Goal: Task Accomplishment & Management: Manage account settings

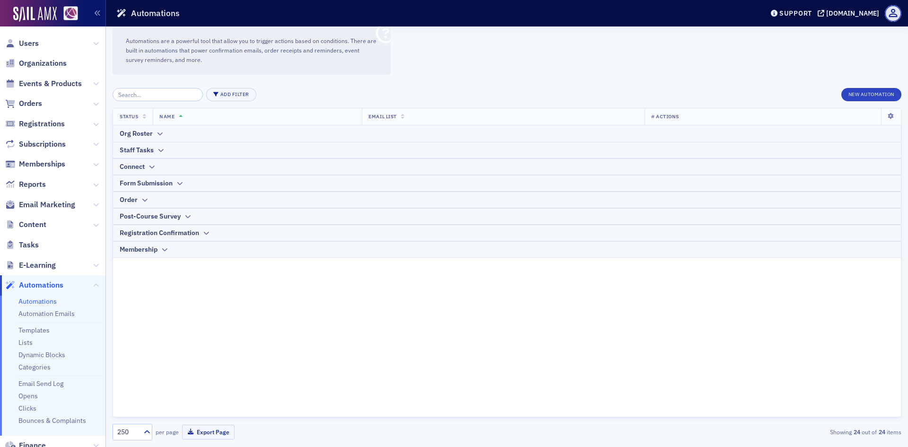
scroll to position [64, 0]
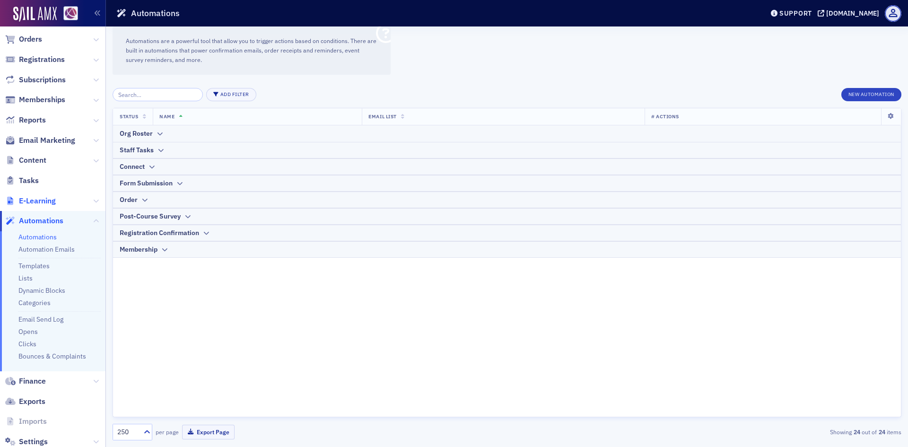
click at [41, 198] on span "E-Learning" at bounding box center [37, 201] width 37 height 10
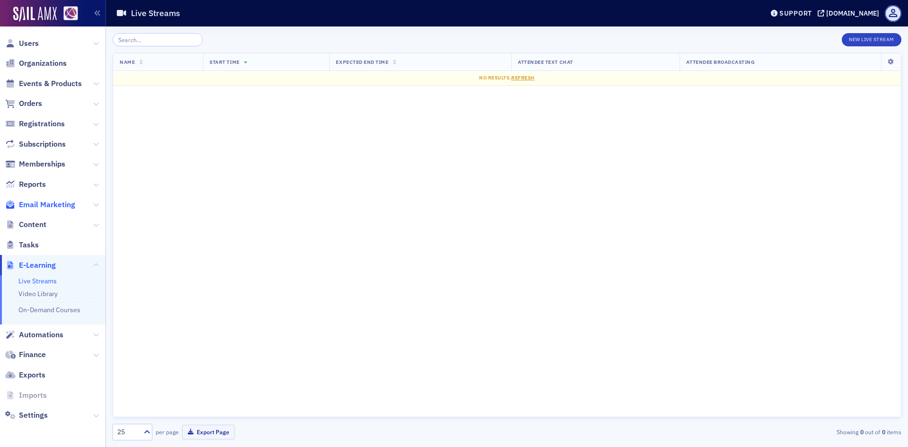
click at [48, 208] on span "Email Marketing" at bounding box center [47, 204] width 56 height 10
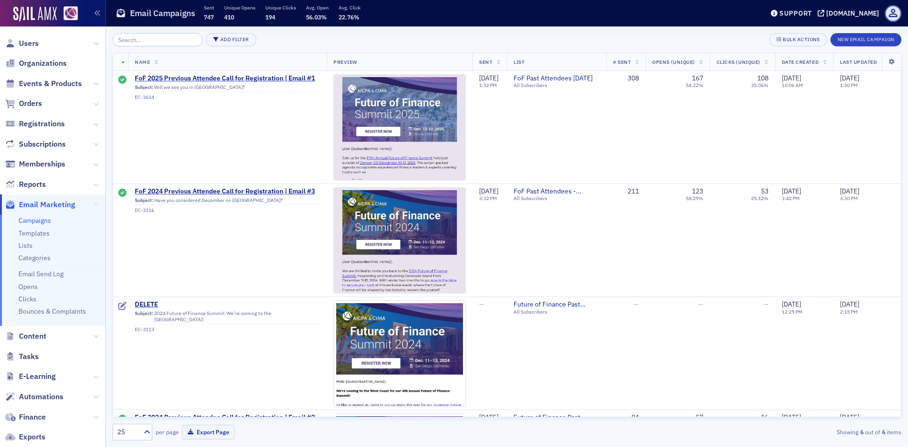
click at [93, 205] on icon at bounding box center [96, 205] width 6 height 6
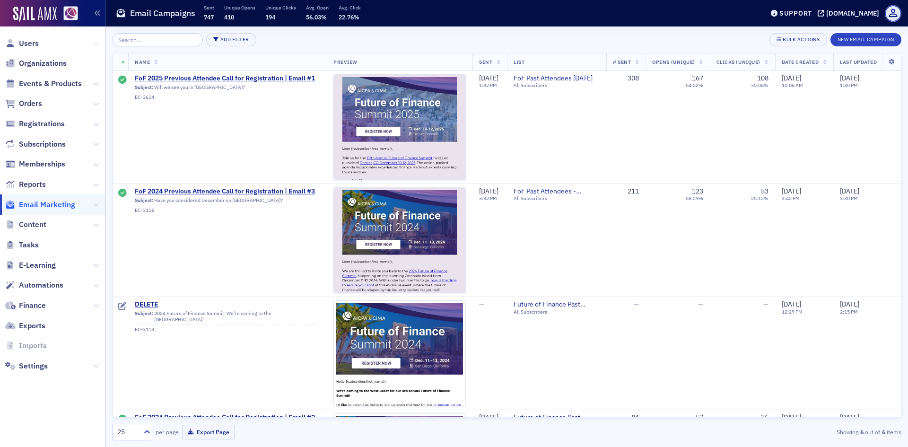
click at [94, 42] on icon at bounding box center [96, 44] width 6 height 6
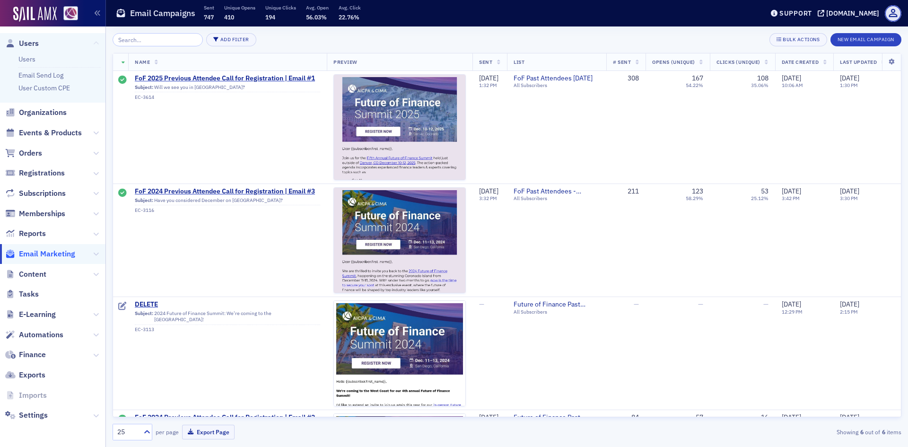
click at [94, 42] on icon at bounding box center [96, 44] width 6 height 6
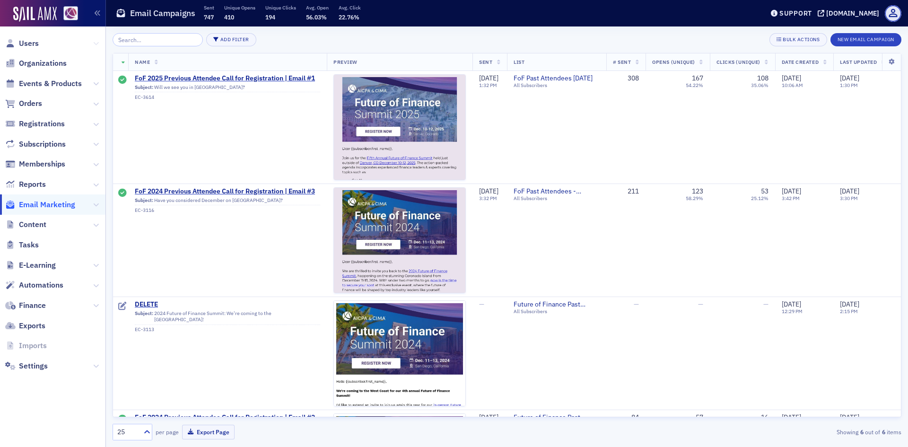
click at [97, 41] on icon at bounding box center [96, 44] width 6 height 6
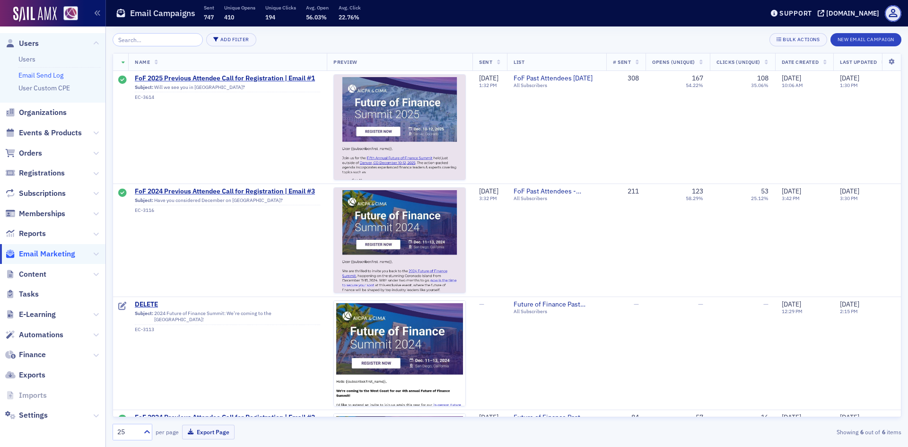
click at [59, 77] on link "Email Send Log" at bounding box center [40, 75] width 45 height 9
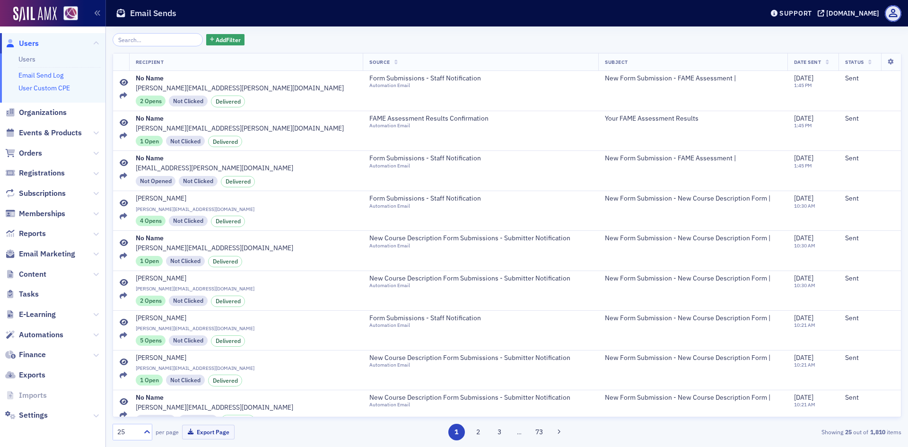
click at [56, 85] on link "User Custom CPE" at bounding box center [44, 88] width 52 height 9
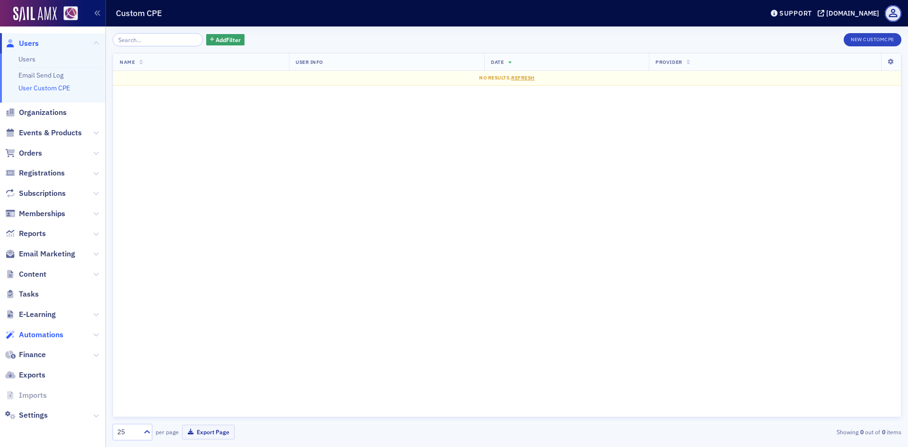
click at [52, 334] on span "Automations" at bounding box center [41, 334] width 44 height 10
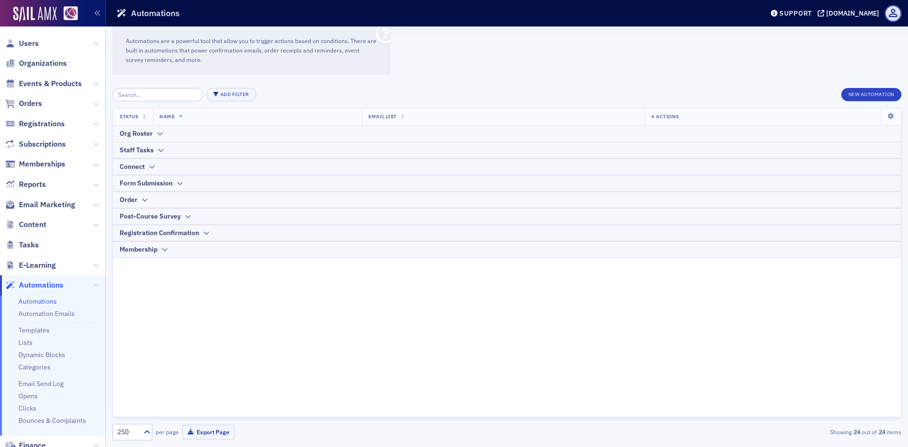
click at [93, 285] on icon at bounding box center [96, 286] width 6 height 6
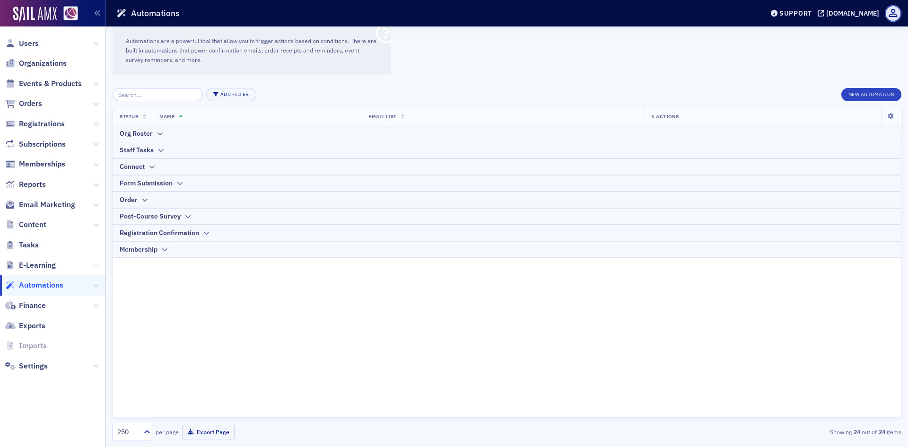
drag, startPoint x: 89, startPoint y: 267, endPoint x: 96, endPoint y: 263, distance: 8.0
click at [91, 266] on span "E-Learning" at bounding box center [52, 265] width 105 height 20
click at [96, 263] on icon at bounding box center [96, 265] width 6 height 6
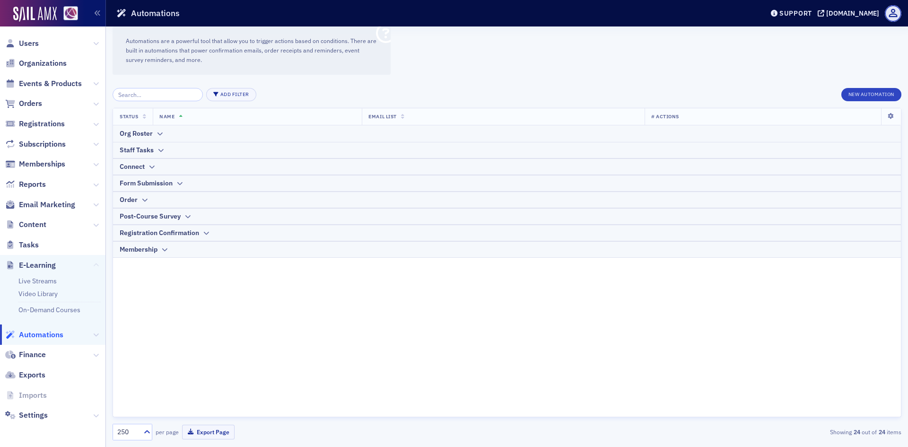
click at [95, 265] on icon at bounding box center [96, 265] width 6 height 6
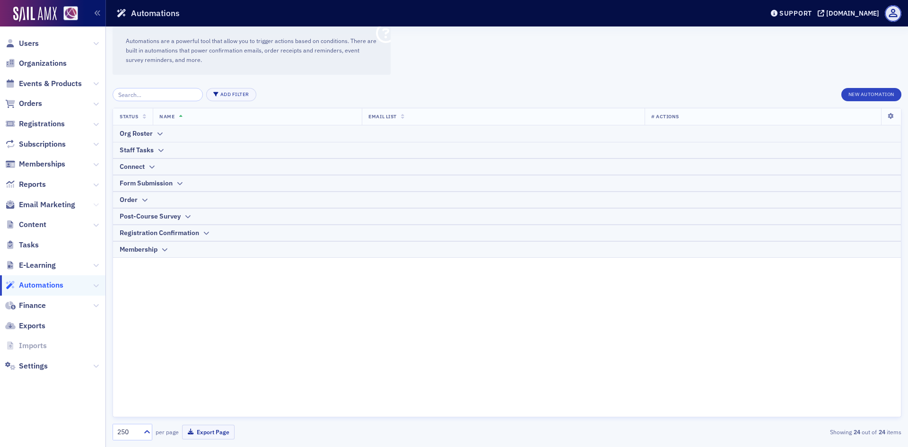
click at [95, 205] on icon at bounding box center [96, 205] width 6 height 6
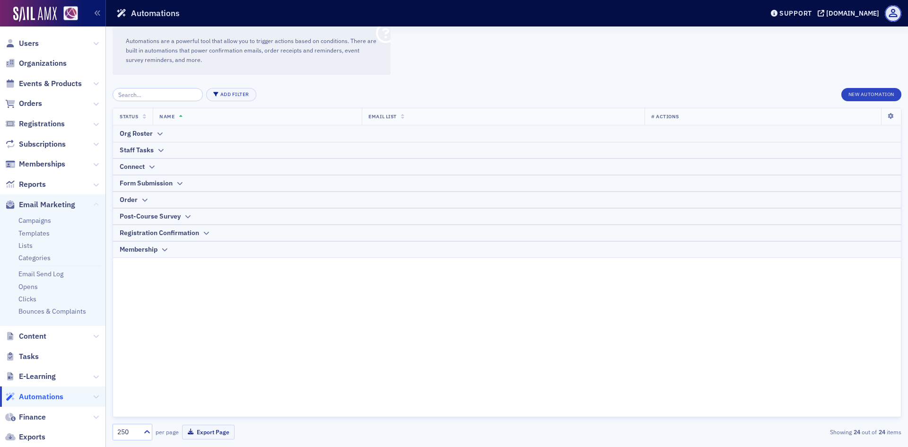
click at [93, 204] on icon at bounding box center [96, 205] width 6 height 6
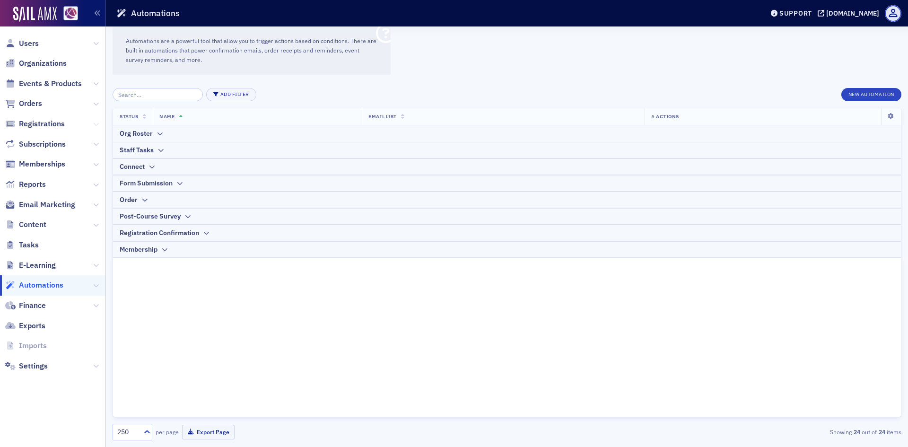
click at [95, 124] on icon at bounding box center [96, 124] width 6 height 6
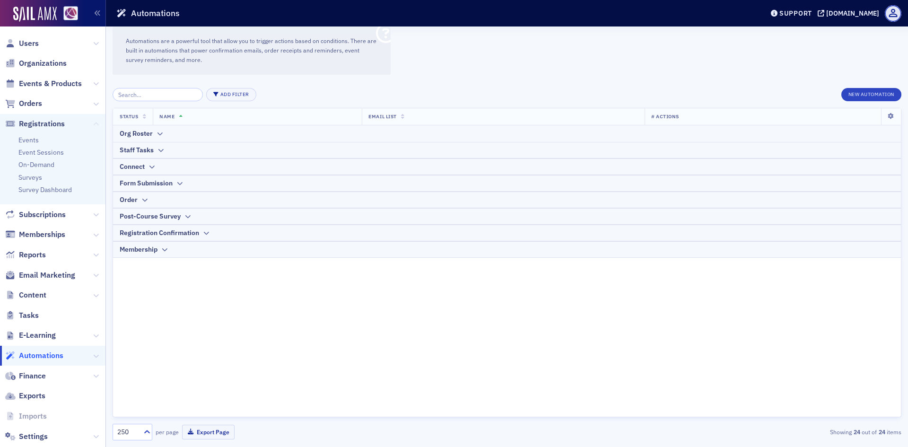
click at [93, 122] on icon at bounding box center [96, 124] width 6 height 6
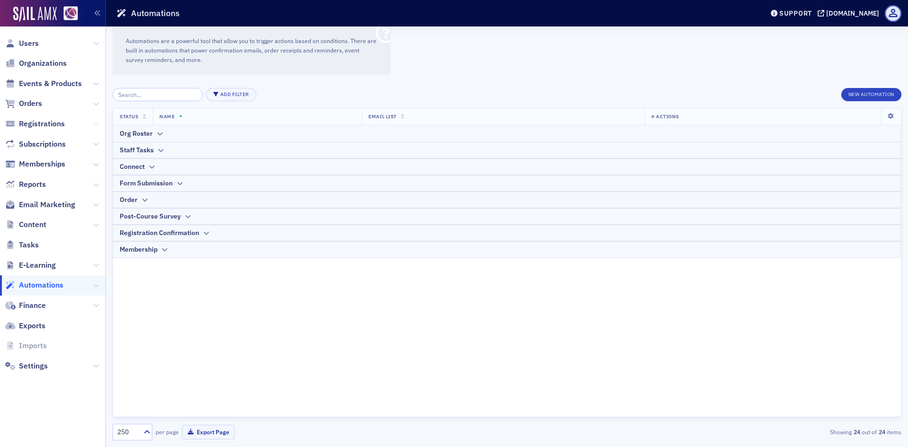
click at [96, 122] on icon at bounding box center [96, 124] width 6 height 6
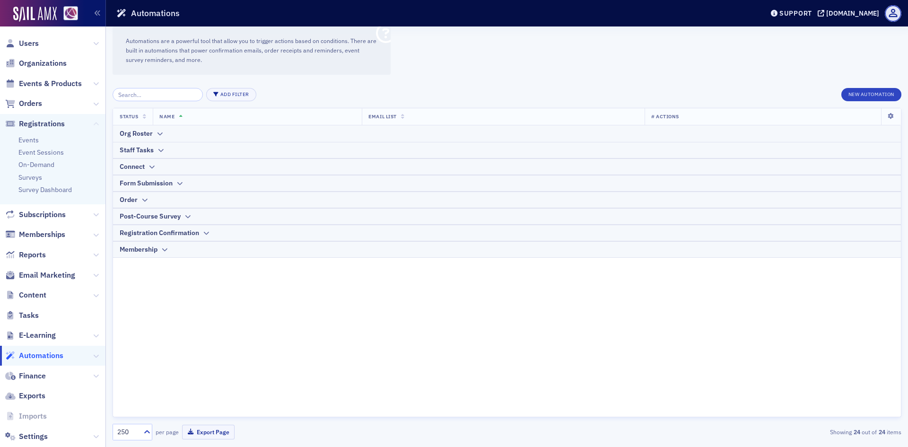
click at [93, 123] on icon at bounding box center [96, 124] width 6 height 6
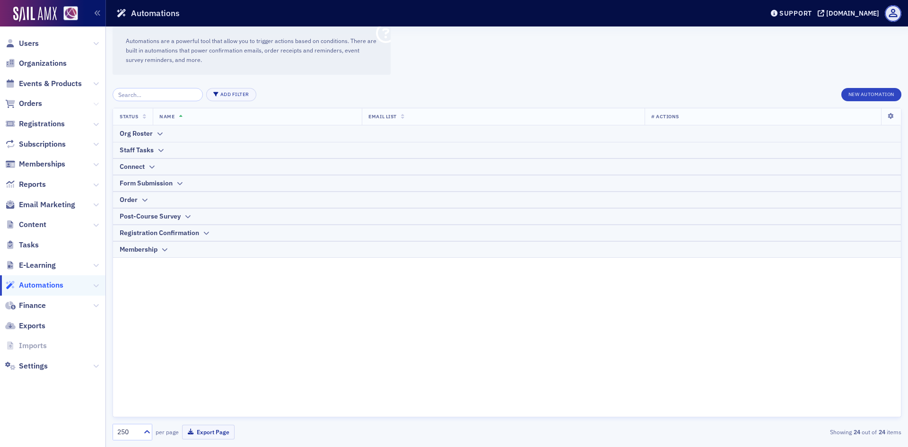
click at [95, 102] on icon at bounding box center [96, 104] width 6 height 6
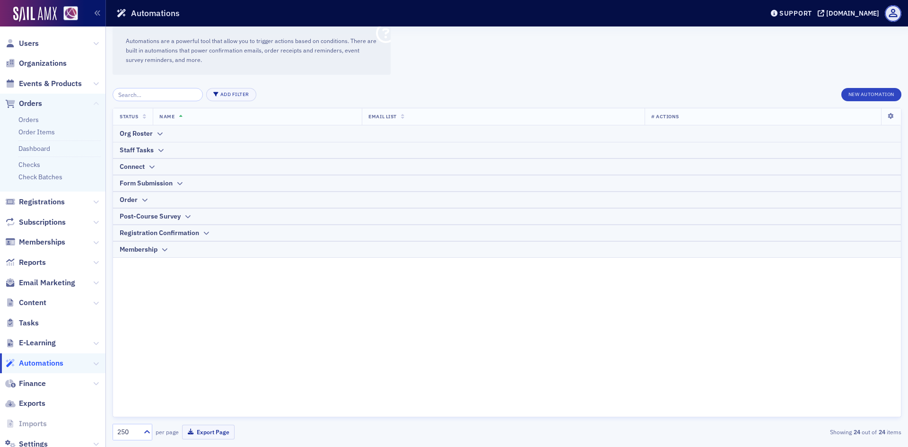
click at [93, 104] on icon at bounding box center [96, 104] width 6 height 6
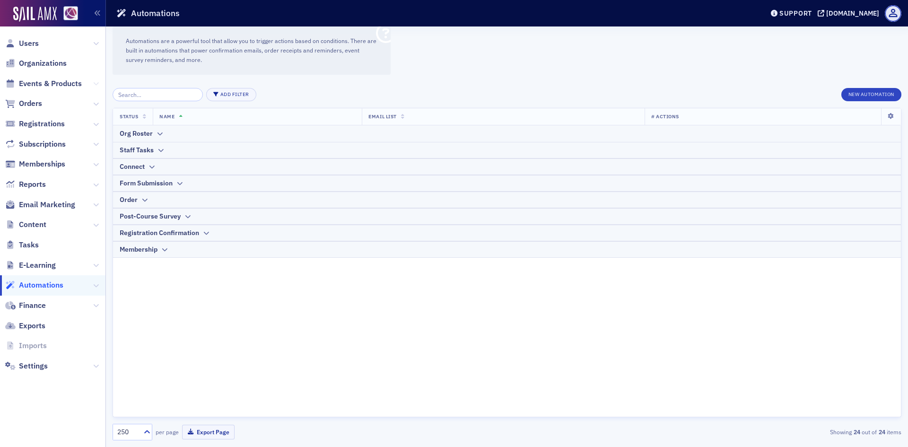
click at [95, 83] on icon at bounding box center [96, 84] width 6 height 6
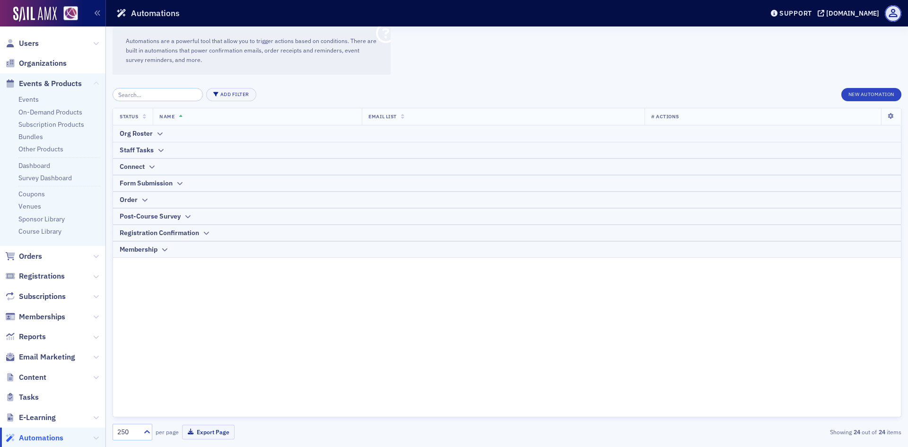
click at [93, 82] on icon at bounding box center [96, 84] width 6 height 6
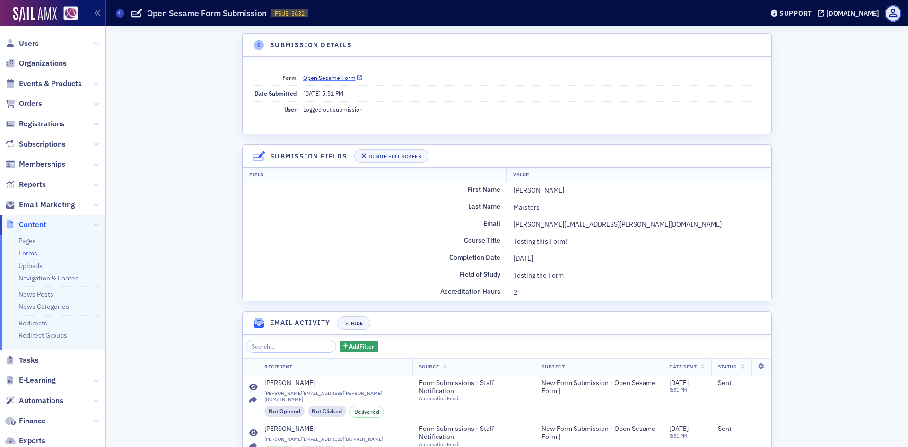
click at [336, 78] on link "Open Sesame Form" at bounding box center [333, 77] width 60 height 9
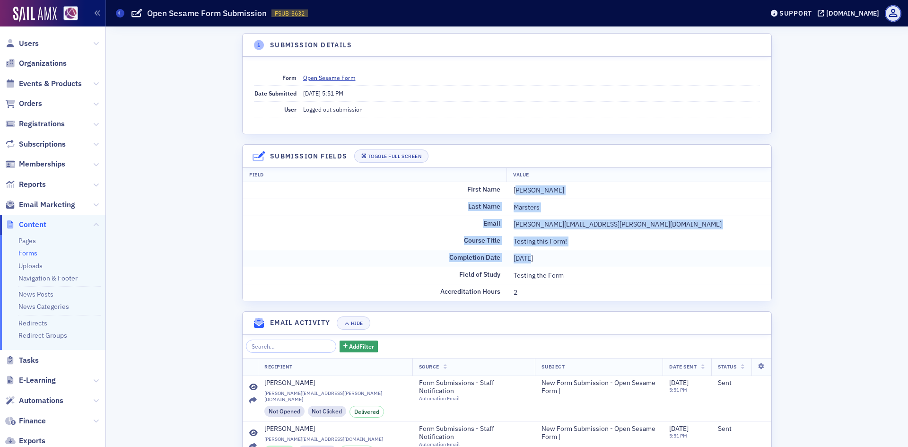
drag, startPoint x: 513, startPoint y: 187, endPoint x: 529, endPoint y: 261, distance: 75.8
click at [529, 261] on tbody "First Name [PERSON_NAME] Last Name [PERSON_NAME] Email [PERSON_NAME][EMAIL_ADDR…" at bounding box center [506, 241] width 528 height 119
click at [532, 274] on div "Testing the Form" at bounding box center [638, 275] width 251 height 10
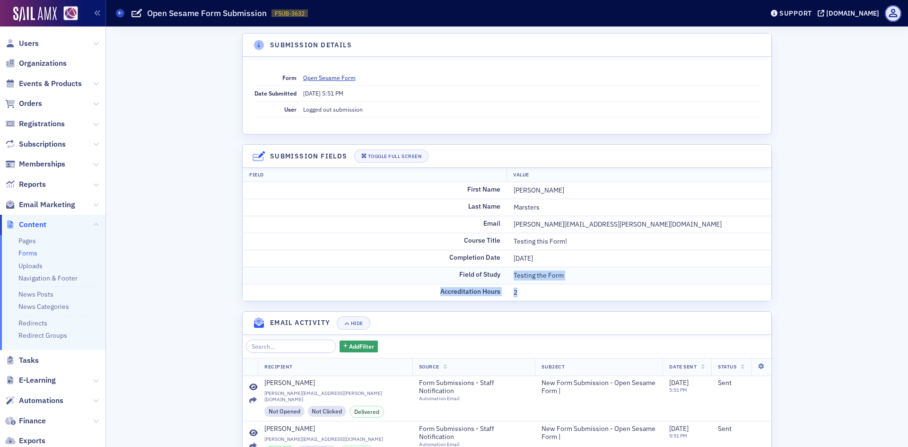
drag, startPoint x: 520, startPoint y: 292, endPoint x: 510, endPoint y: 268, distance: 25.4
click at [510, 268] on tbody "First Name [PERSON_NAME] Last Name [PERSON_NAME] Email [PERSON_NAME][EMAIL_ADDR…" at bounding box center [506, 241] width 528 height 119
click at [521, 272] on div "Testing the Form" at bounding box center [638, 275] width 251 height 10
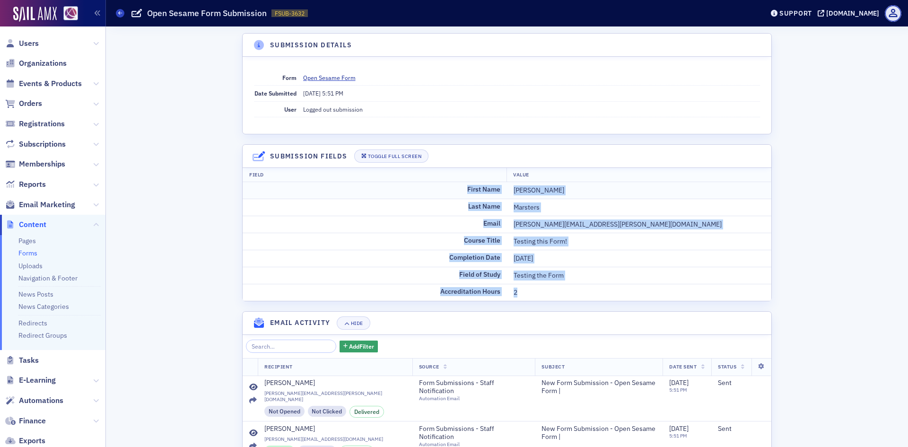
drag, startPoint x: 516, startPoint y: 291, endPoint x: 457, endPoint y: 190, distance: 117.1
click at [457, 190] on tbody "First Name [PERSON_NAME] Last Name [PERSON_NAME] Email [PERSON_NAME][EMAIL_ADDR…" at bounding box center [506, 241] width 528 height 119
click at [465, 189] on td "First Name" at bounding box center [374, 190] width 264 height 17
drag, startPoint x: 459, startPoint y: 190, endPoint x: 571, endPoint y: 290, distance: 150.6
click at [571, 290] on tbody "First Name [PERSON_NAME] Last Name [PERSON_NAME] Email [PERSON_NAME][EMAIL_ADDR…" at bounding box center [506, 241] width 528 height 119
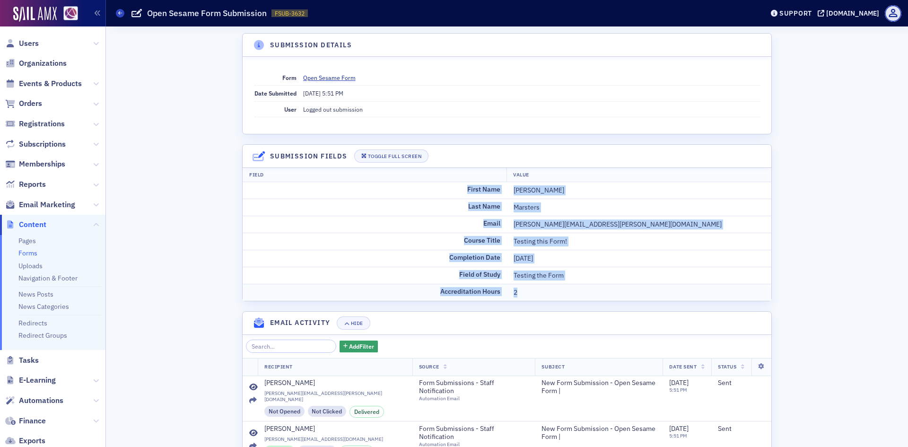
click at [571, 287] on div "2" at bounding box center [638, 292] width 251 height 10
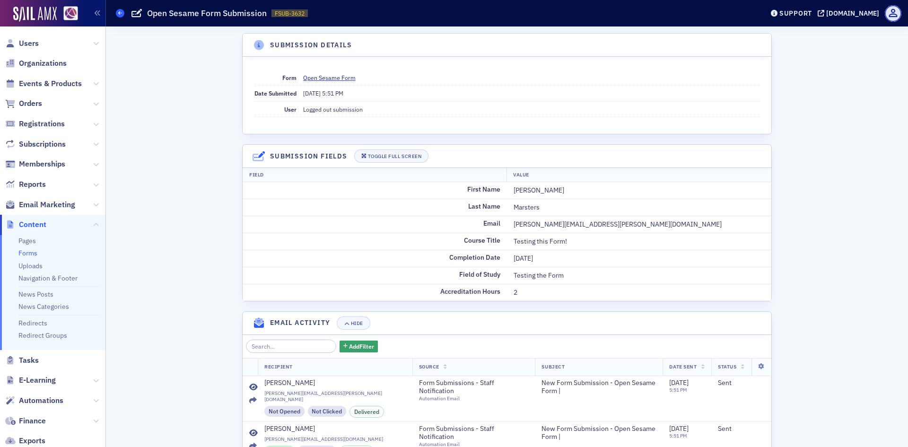
click at [120, 16] on span at bounding box center [120, 13] width 9 height 9
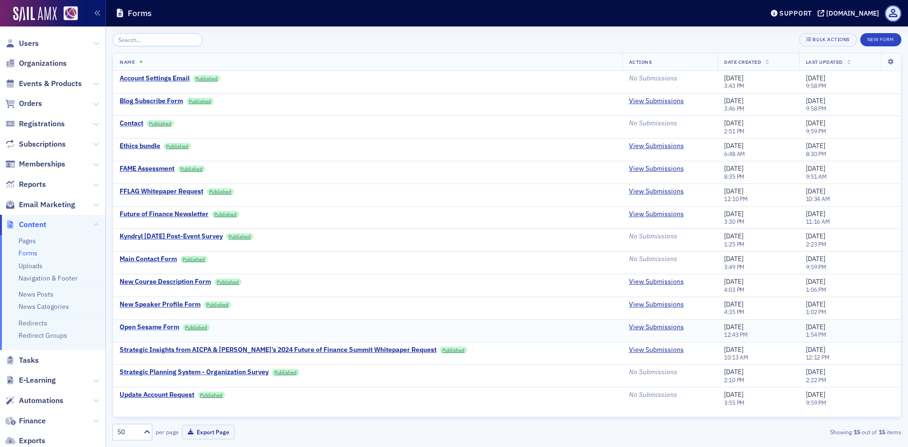
click at [168, 326] on div "Open Sesame Form" at bounding box center [150, 327] width 60 height 9
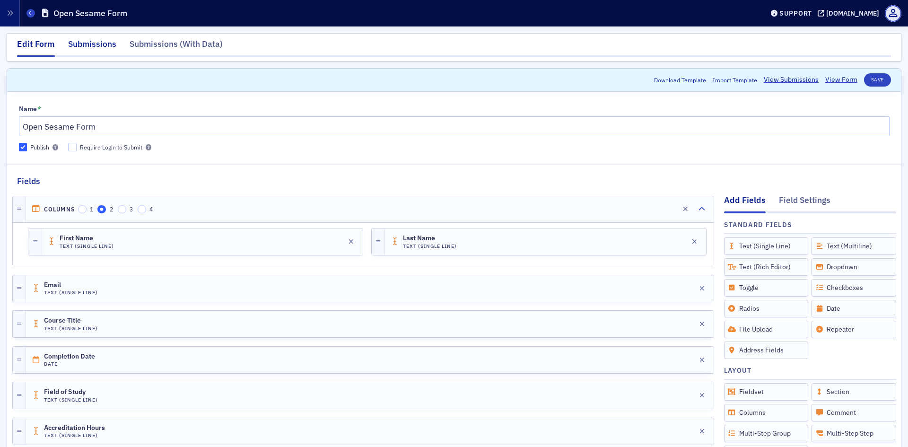
click at [93, 45] on div "Submissions" at bounding box center [92, 46] width 48 height 17
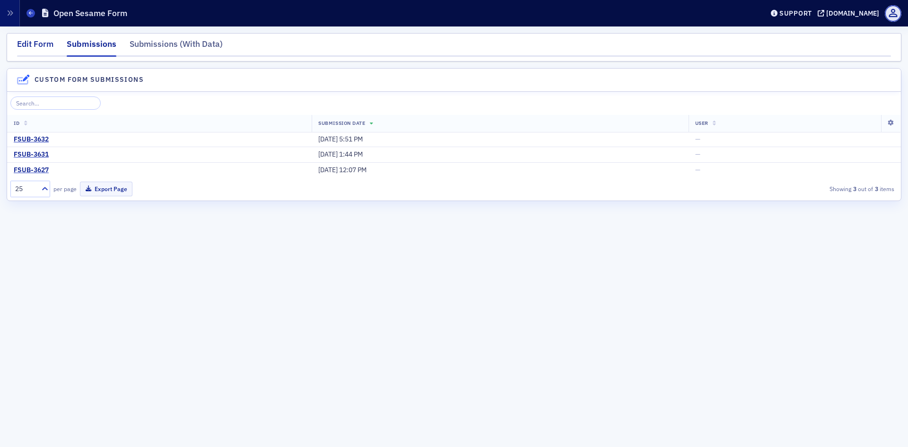
click at [39, 48] on div "Edit Form" at bounding box center [35, 46] width 36 height 17
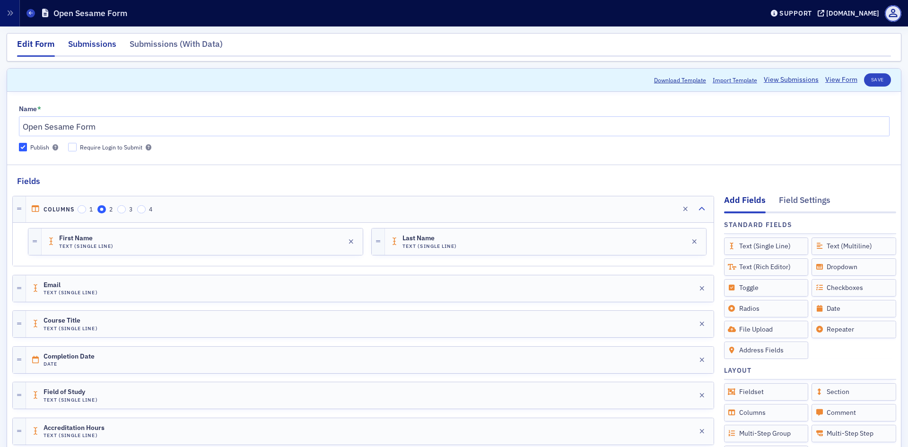
click at [88, 48] on div "Submissions" at bounding box center [92, 46] width 48 height 17
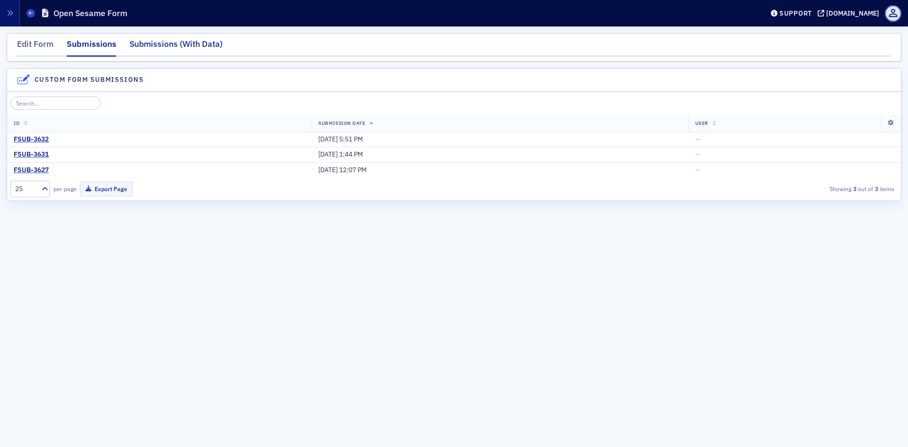
click at [147, 45] on div "Submissions (With Data)" at bounding box center [176, 46] width 93 height 17
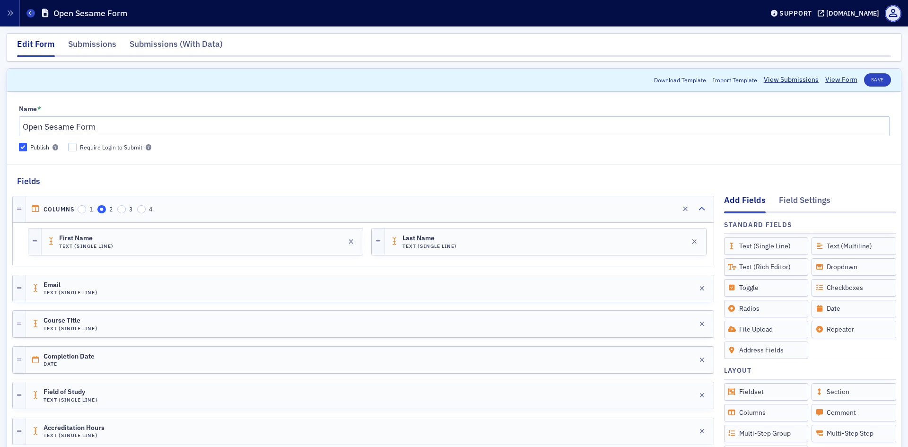
click at [152, 179] on fieldset "Fields Add Fields Field Settings Standard Fields Drag to Add Text (Single Line)…" at bounding box center [453, 378] width 893 height 429
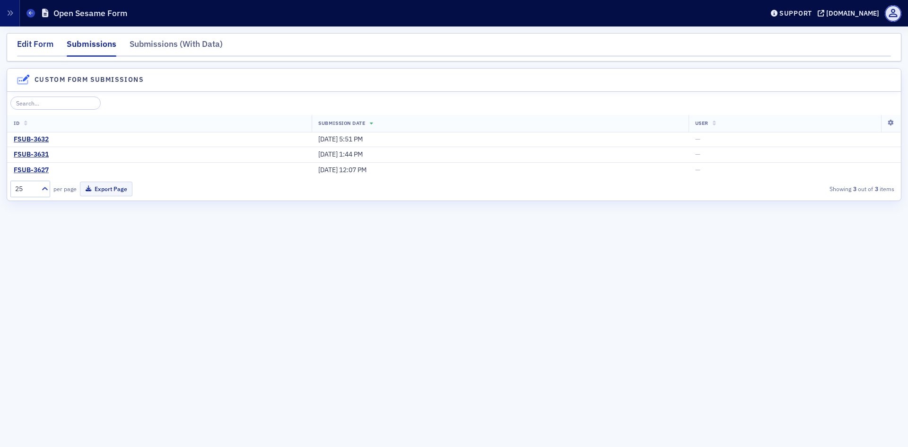
click at [40, 49] on div "Edit Form" at bounding box center [35, 46] width 36 height 17
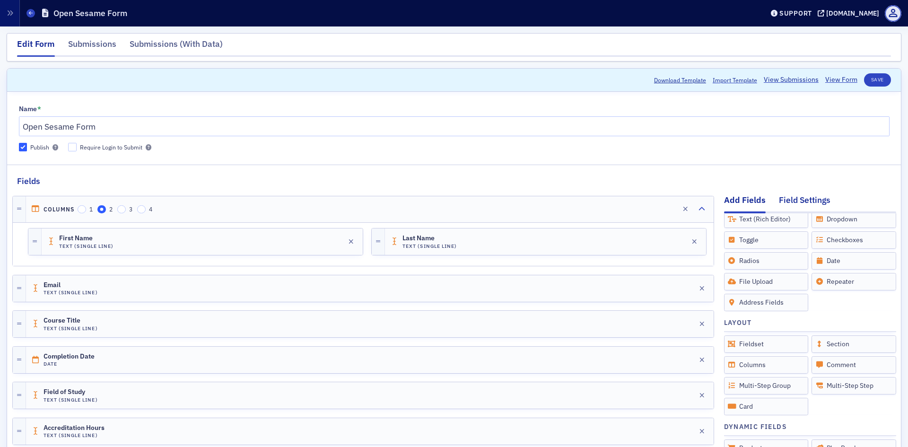
click at [785, 195] on div "Field Settings" at bounding box center [804, 202] width 52 height 17
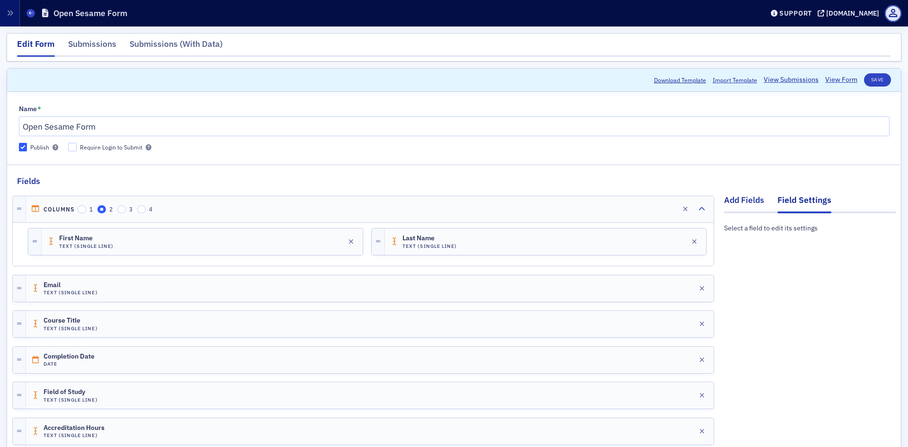
click at [742, 197] on div "Add Fields" at bounding box center [744, 202] width 40 height 17
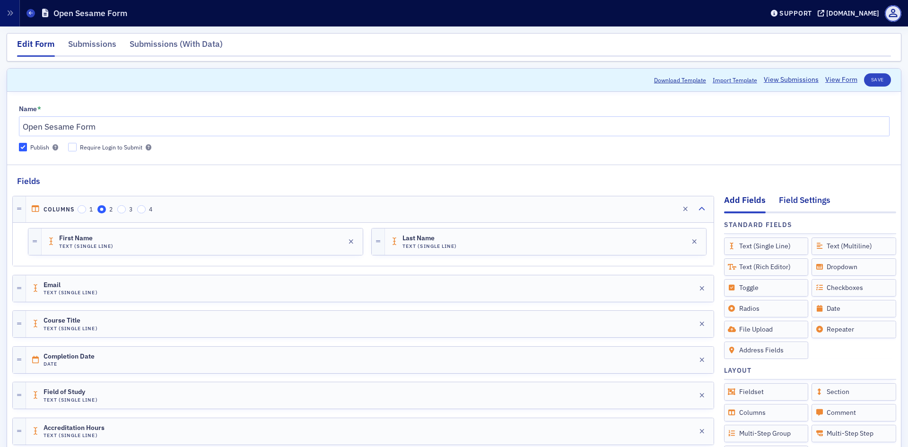
click at [787, 196] on div "Field Settings" at bounding box center [804, 202] width 52 height 17
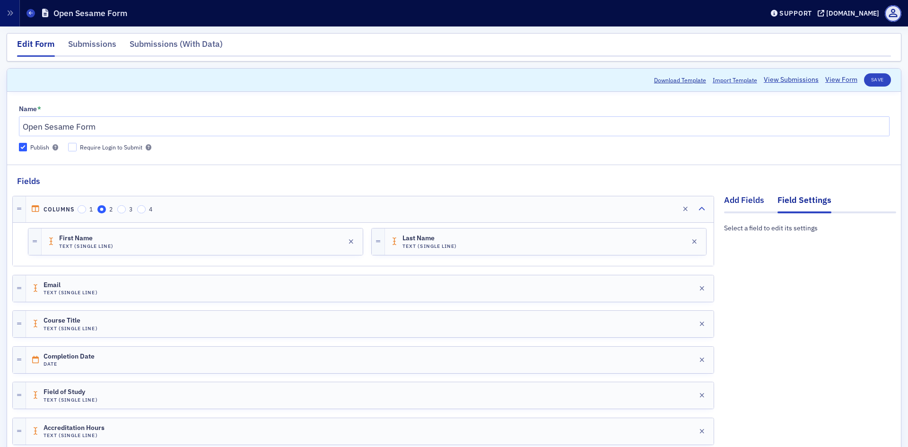
click at [748, 198] on div "Add Fields" at bounding box center [744, 202] width 40 height 17
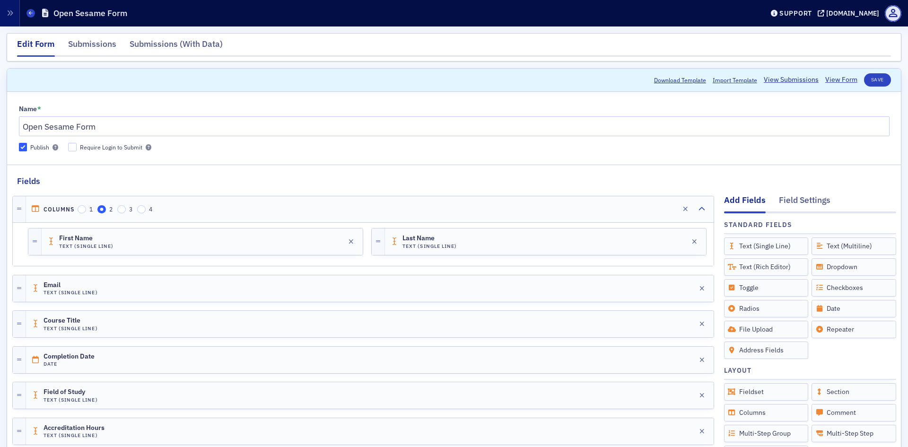
click at [710, 177] on fieldset "Fields Add Fields Field Settings Standard Fields Drag to Add Text (Single Line)…" at bounding box center [453, 378] width 893 height 429
